Goal: Task Accomplishment & Management: Complete application form

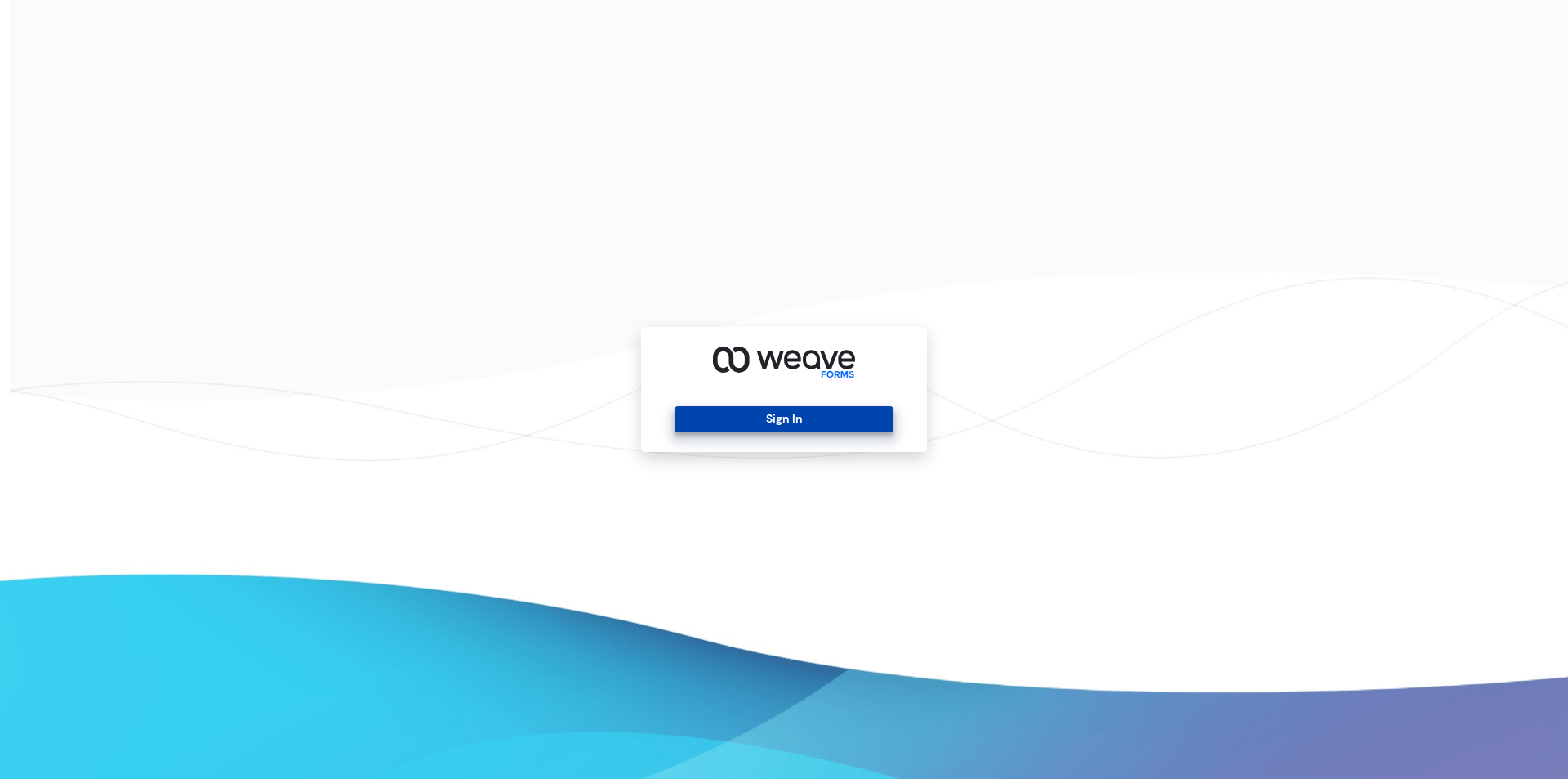
click at [771, 419] on button "Sign In" at bounding box center [784, 419] width 218 height 26
click at [790, 413] on button "Sign In" at bounding box center [784, 419] width 218 height 26
